Goal: Task Accomplishment & Management: Complete application form

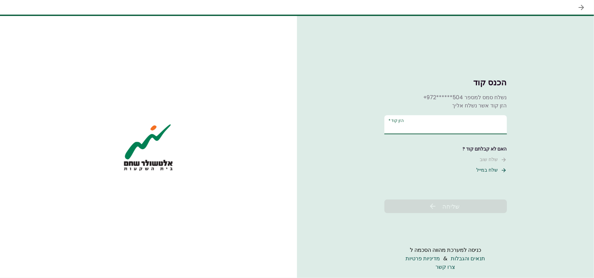
click at [452, 122] on input "הזן קוד   *" at bounding box center [445, 124] width 122 height 19
type input "******"
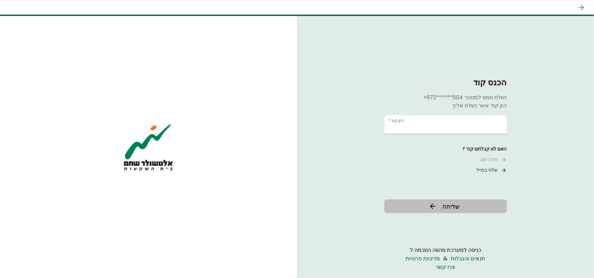
click at [454, 206] on span "שליחה" at bounding box center [450, 206] width 17 height 9
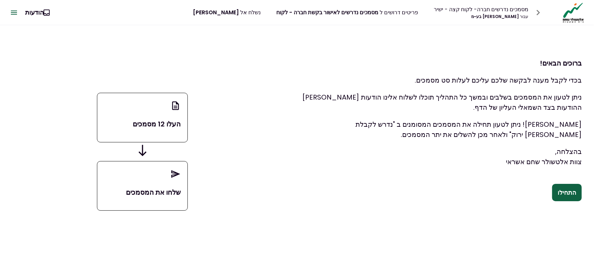
click at [567, 191] on button "התחילו" at bounding box center [567, 193] width 30 height 18
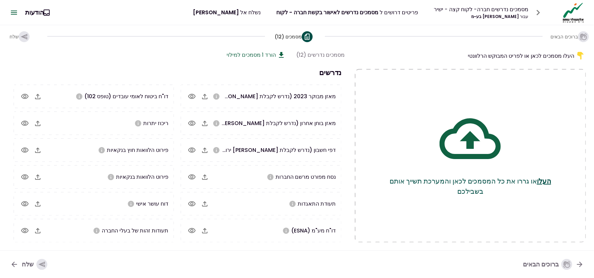
click at [206, 100] on icon "button" at bounding box center [205, 97] width 8 height 8
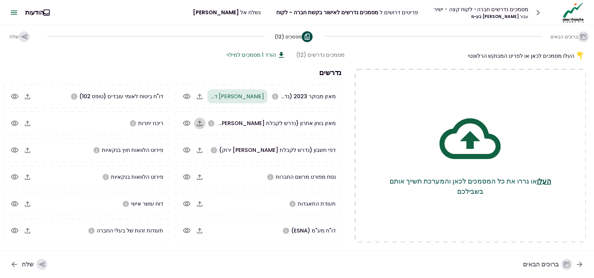
click at [204, 127] on icon "button" at bounding box center [200, 123] width 8 height 8
click at [202, 153] on icon "button" at bounding box center [200, 150] width 8 height 8
click at [32, 127] on icon "button" at bounding box center [27, 123] width 8 height 8
click at [32, 234] on icon "button" at bounding box center [27, 231] width 8 height 8
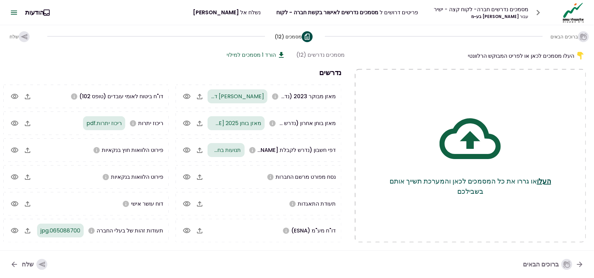
click at [17, 233] on icon "button" at bounding box center [14, 230] width 7 height 5
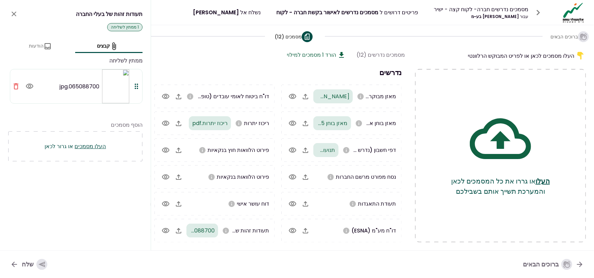
click at [109, 96] on img at bounding box center [115, 86] width 27 height 34
click at [33, 89] on icon "button" at bounding box center [29, 86] width 7 height 5
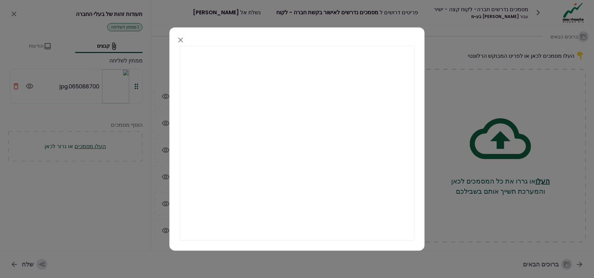
click at [117, 202] on div at bounding box center [297, 139] width 594 height 278
click at [181, 38] on icon "button" at bounding box center [181, 40] width 8 height 8
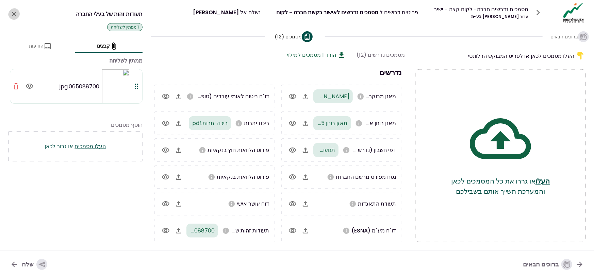
click at [10, 11] on icon "close" at bounding box center [14, 14] width 8 height 8
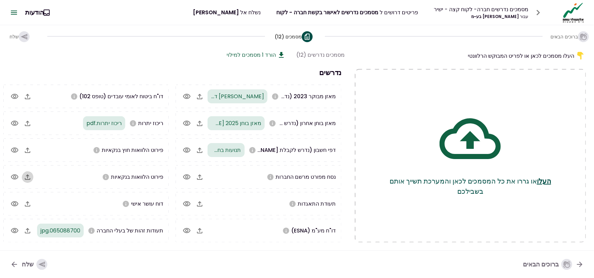
click at [32, 177] on icon "button" at bounding box center [27, 177] width 8 height 8
click at [189, 205] on icon "button" at bounding box center [187, 204] width 8 height 8
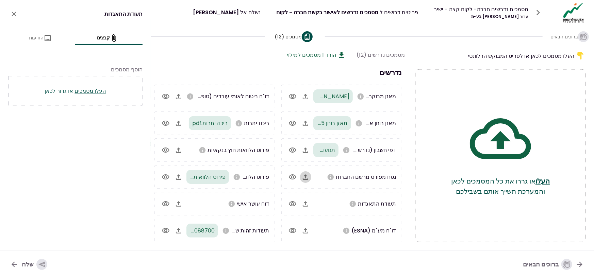
click at [308, 179] on icon "button" at bounding box center [305, 176] width 5 height 5
click at [310, 205] on icon "button" at bounding box center [305, 204] width 8 height 8
click at [308, 207] on icon "button" at bounding box center [305, 203] width 5 height 5
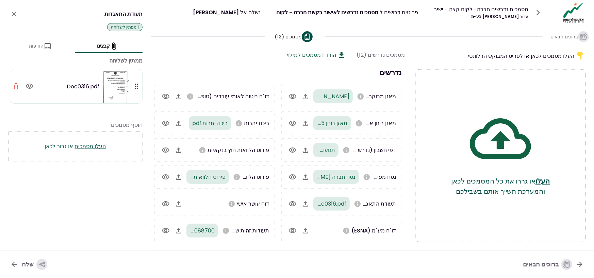
click at [17, 15] on icon "close" at bounding box center [14, 14] width 8 height 8
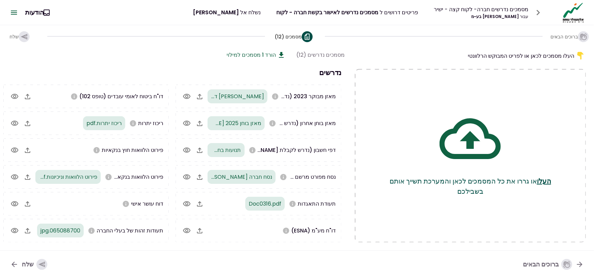
click at [227, 55] on button "הורד 1 מסמכים למילוי" at bounding box center [256, 55] width 59 height 9
click at [31, 207] on icon "button" at bounding box center [27, 204] width 8 height 8
click at [17, 12] on icon "button" at bounding box center [14, 13] width 6 height 4
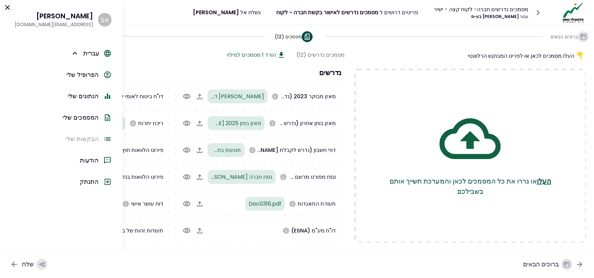
click at [10, 10] on icon at bounding box center [7, 7] width 8 height 8
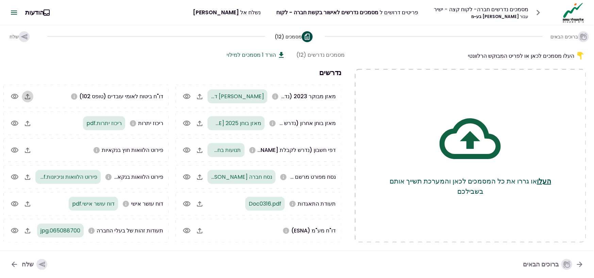
click at [32, 99] on icon "button" at bounding box center [27, 97] width 8 height 8
click at [204, 234] on icon "button" at bounding box center [200, 231] width 8 height 8
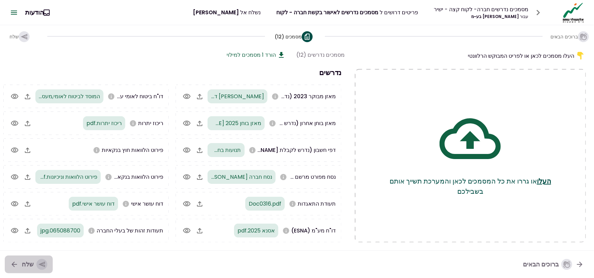
click at [44, 267] on icon "button" at bounding box center [41, 264] width 7 height 7
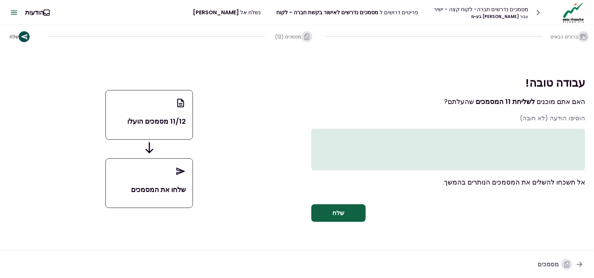
click at [571, 129] on textarea at bounding box center [448, 149] width 274 height 41
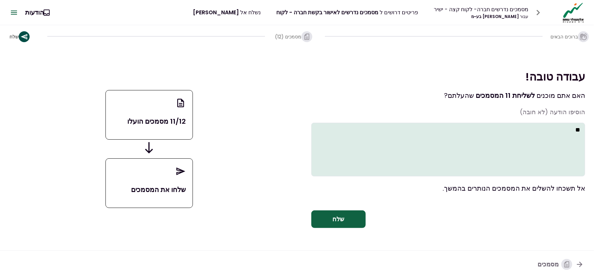
type textarea "*"
type textarea "**********"
click at [339, 220] on button "שלח" at bounding box center [338, 220] width 54 height 18
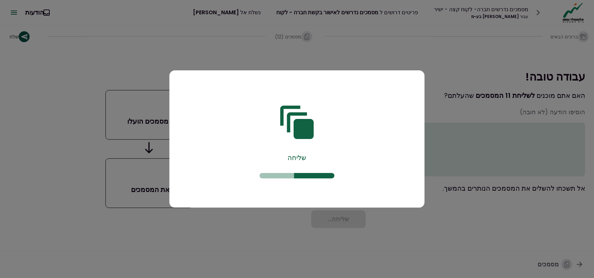
click at [311, 198] on div "שליחה" at bounding box center [296, 145] width 255 height 124
click at [303, 135] on icon at bounding box center [296, 122] width 33 height 33
click at [344, 157] on div "שליחה" at bounding box center [297, 140] width 235 height 114
click at [344, 158] on div "שליחה" at bounding box center [297, 140] width 235 height 114
click at [358, 181] on div "שליחה" at bounding box center [297, 140] width 235 height 114
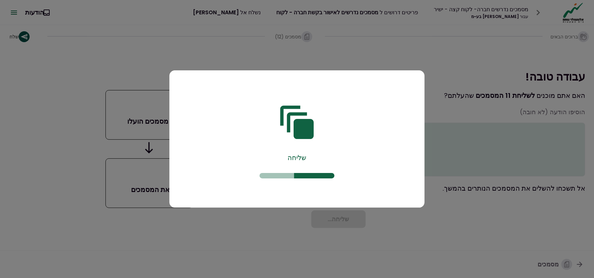
click at [437, 223] on div at bounding box center [297, 139] width 594 height 278
click at [305, 136] on icon at bounding box center [296, 122] width 33 height 33
click at [307, 136] on icon at bounding box center [296, 122] width 33 height 33
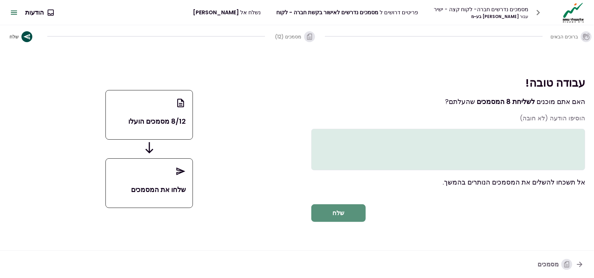
click at [340, 218] on button "שלח" at bounding box center [338, 213] width 54 height 18
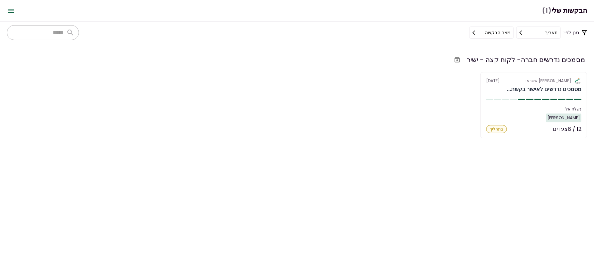
scroll to position [250, 0]
click at [454, 60] on icon "העבר לארכיון" at bounding box center [457, 59] width 7 height 7
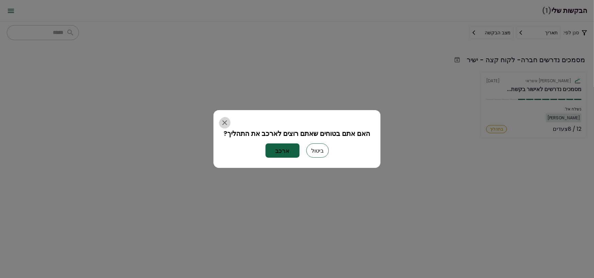
click at [224, 125] on icon "button" at bounding box center [225, 123] width 8 height 8
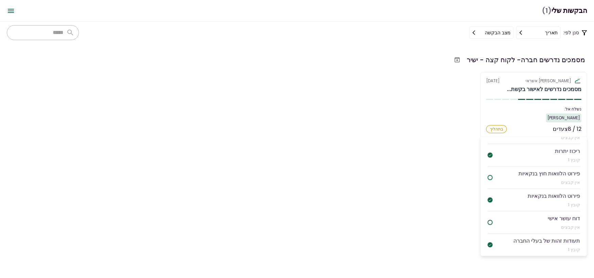
scroll to position [250, 0]
click at [548, 224] on div "אין קבצים" at bounding box center [564, 227] width 32 height 7
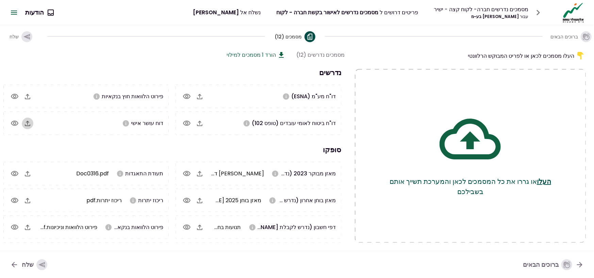
click at [32, 128] on icon "button" at bounding box center [27, 123] width 8 height 8
click at [32, 126] on icon "button" at bounding box center [27, 123] width 8 height 8
click at [30, 125] on icon "button" at bounding box center [27, 123] width 5 height 5
click at [203, 97] on icon "button" at bounding box center [200, 97] width 8 height 8
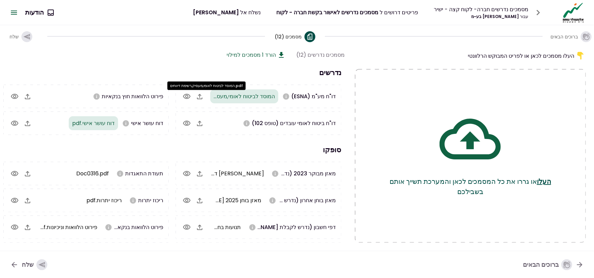
click at [232, 100] on span "המוסד לביטוח לאומי,מעסיק,רשימת דיווחים.pdf" at bounding box center [221, 97] width 107 height 8
click at [214, 100] on span "המוסד לביטוח לאומי,מעסיק,רשימת דיווחים.pdf" at bounding box center [221, 97] width 107 height 8
click at [204, 101] on icon "button" at bounding box center [200, 97] width 8 height 8
click at [204, 128] on icon "button" at bounding box center [200, 123] width 8 height 8
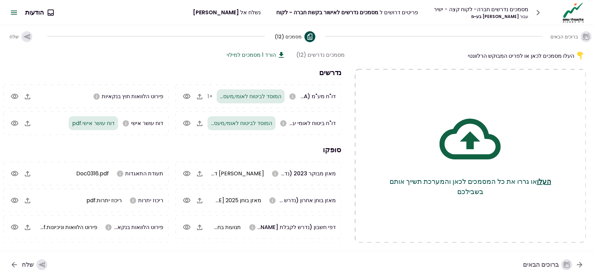
drag, startPoint x: 253, startPoint y: 100, endPoint x: 244, endPoint y: 153, distance: 53.2
click at [244, 153] on h3 "סופקו" at bounding box center [172, 150] width 345 height 11
click at [296, 99] on icon at bounding box center [292, 96] width 6 height 6
click at [45, 267] on icon "button" at bounding box center [41, 264] width 7 height 7
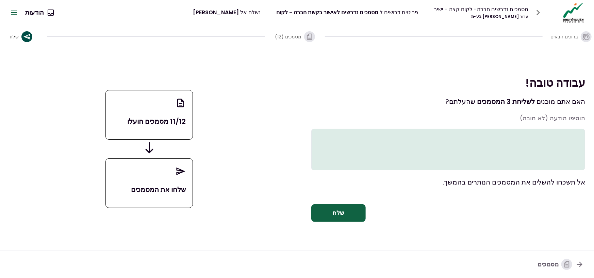
click at [558, 135] on textarea at bounding box center [448, 149] width 274 height 41
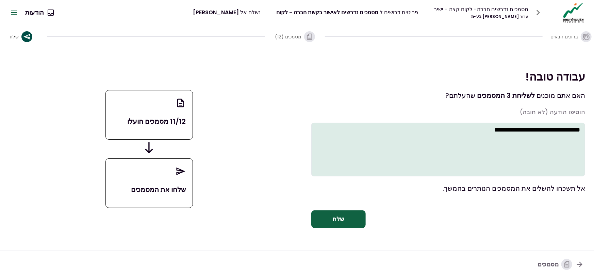
type textarea "**********"
click at [333, 217] on button "שלח" at bounding box center [338, 220] width 54 height 18
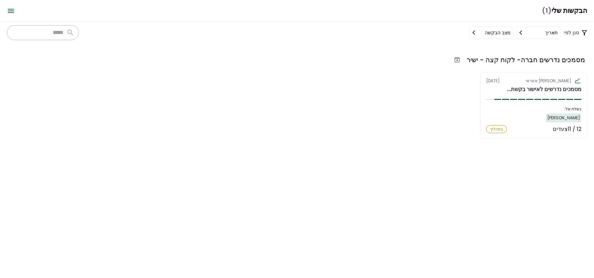
scroll to position [250, 0]
click at [447, 171] on section "מסמכים נדרשים חברה- לקוח קצה - ישיר אלטשולר שחם אשראי 14 Sep מסמכים נדרשים לאיש…" at bounding box center [297, 161] width 594 height 235
